Goal: Task Accomplishment & Management: Manage account settings

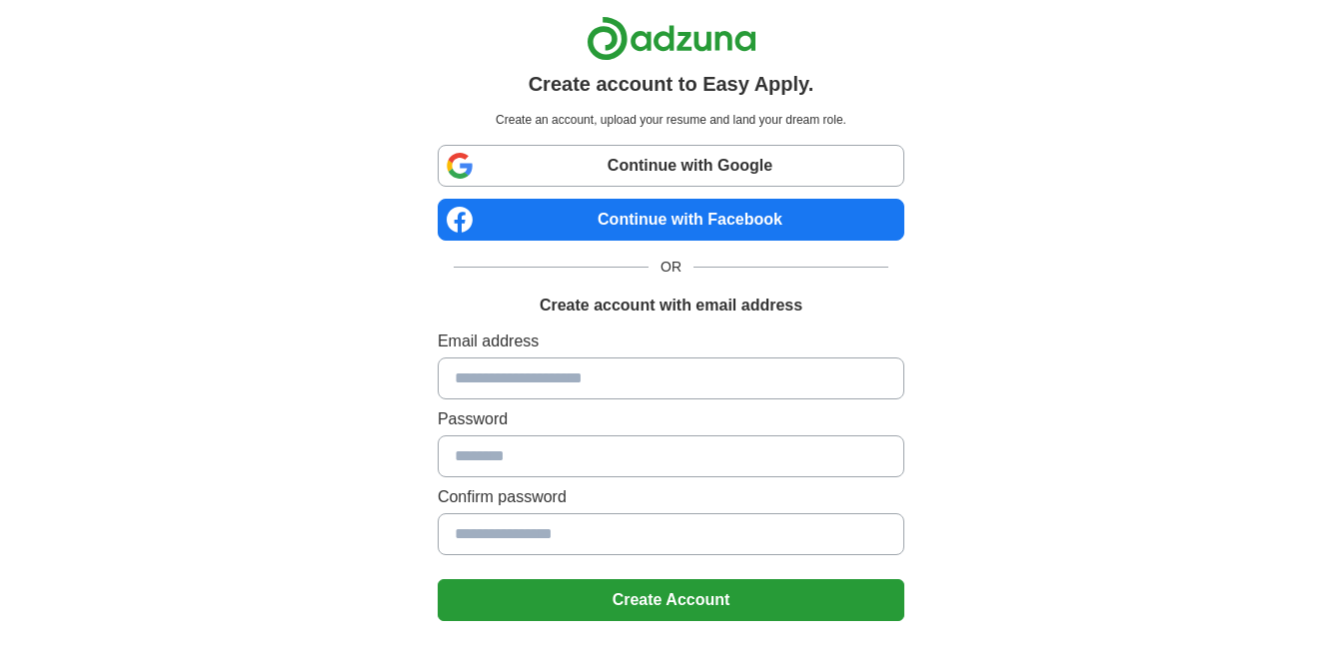
click at [711, 150] on link "Continue with Google" at bounding box center [671, 166] width 467 height 42
